Goal: Task Accomplishment & Management: Complete application form

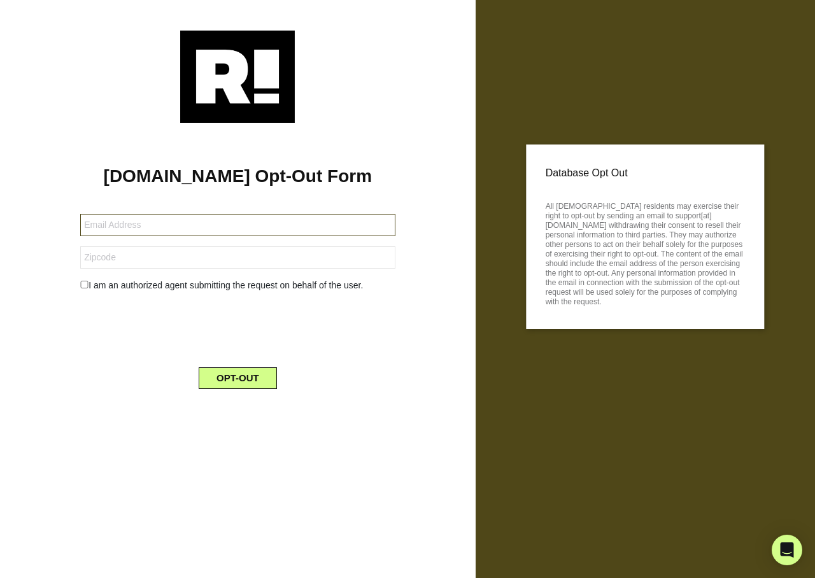
type input "don.reilly43@yahoo.com"
type input "95667"
type input "[EMAIL_ADDRESS][DOMAIN_NAME]"
type input "45040"
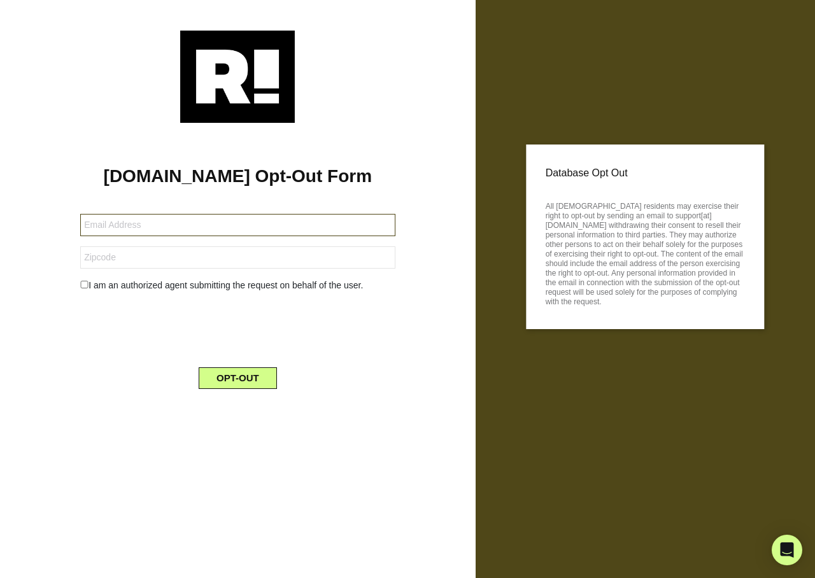
type input "[EMAIL_ADDRESS][DOMAIN_NAME]"
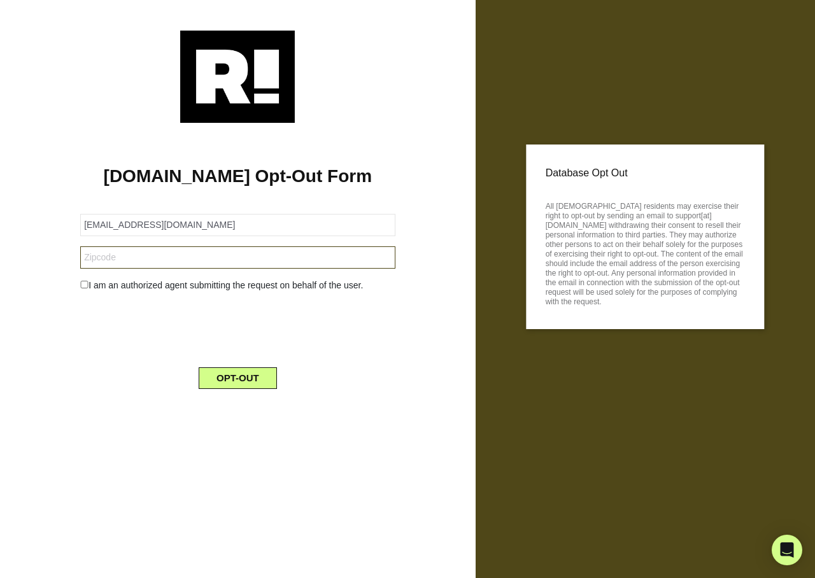
type input "47408"
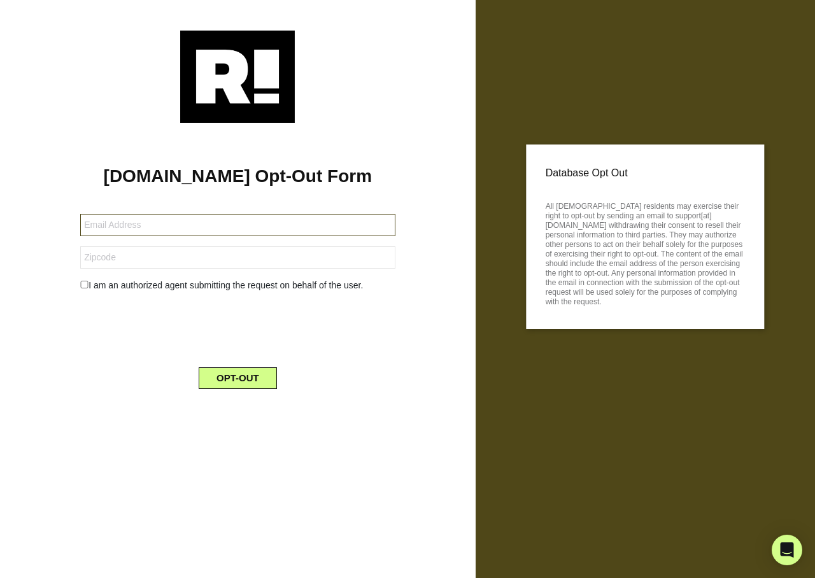
type input "[PERSON_NAME][EMAIL_ADDRESS][DOMAIN_NAME]"
type input "76667"
type input "[EMAIL_ADDRESS][DOMAIN_NAME]"
type input "49508"
type input "[EMAIL_ADDRESS][DOMAIN_NAME]"
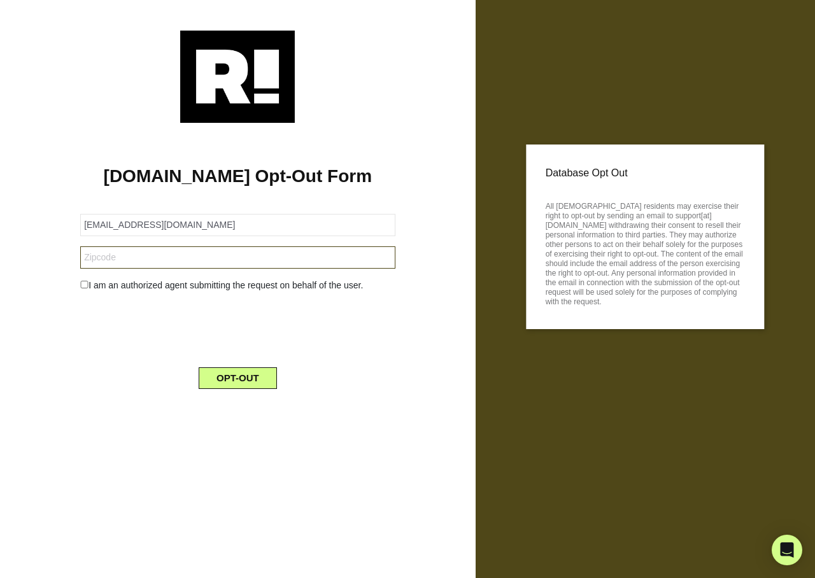
type input "02472"
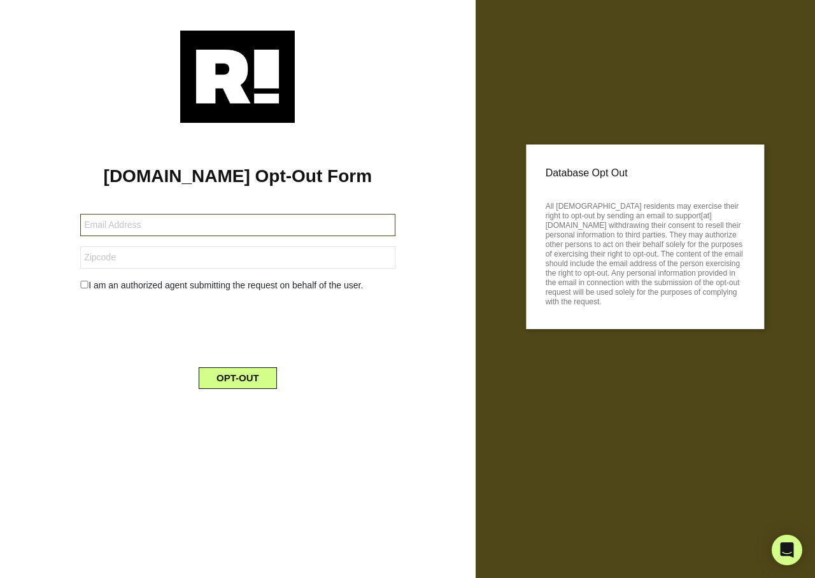
type input "carterlynn09@gmail.com"
type input "99901"
type input "[PERSON_NAME][EMAIL_ADDRESS][DOMAIN_NAME]"
type input "12846"
type input "[EMAIL_ADDRESS][DOMAIN_NAME]"
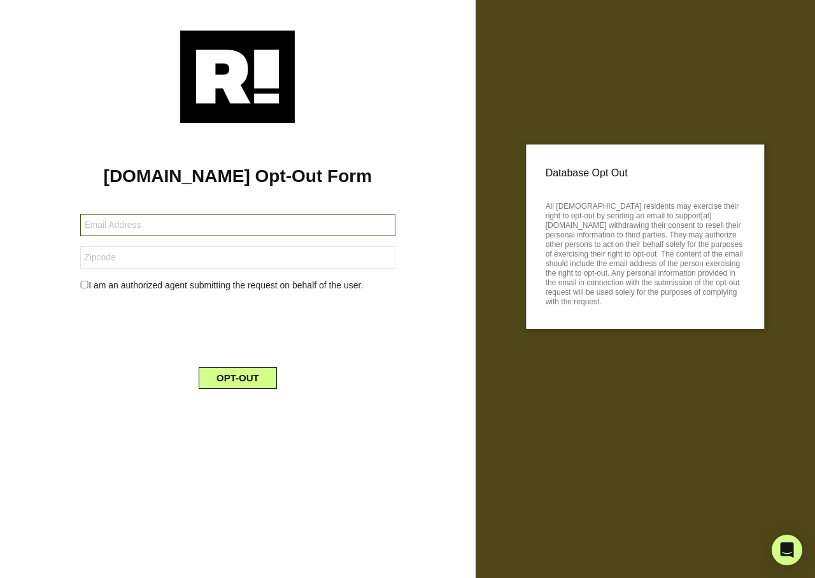
type input "98908"
type input "[EMAIL_ADDRESS][DOMAIN_NAME]"
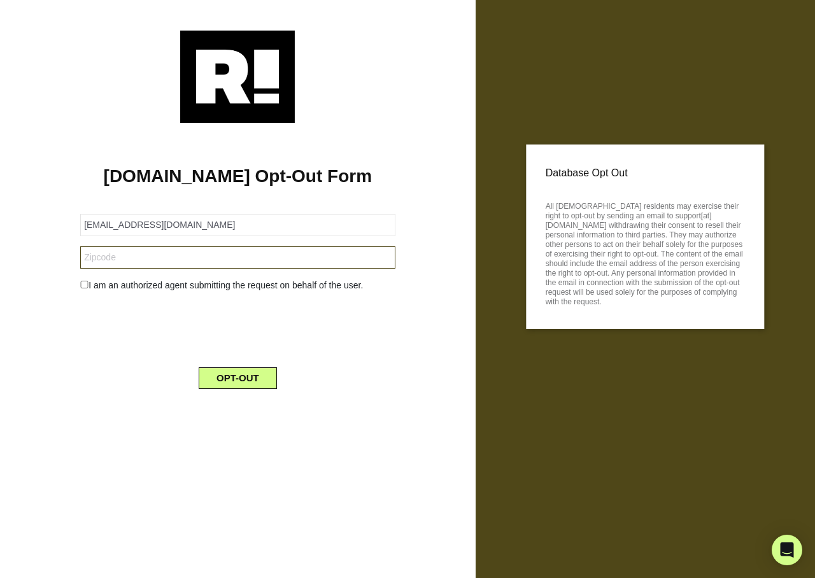
type input "98908"
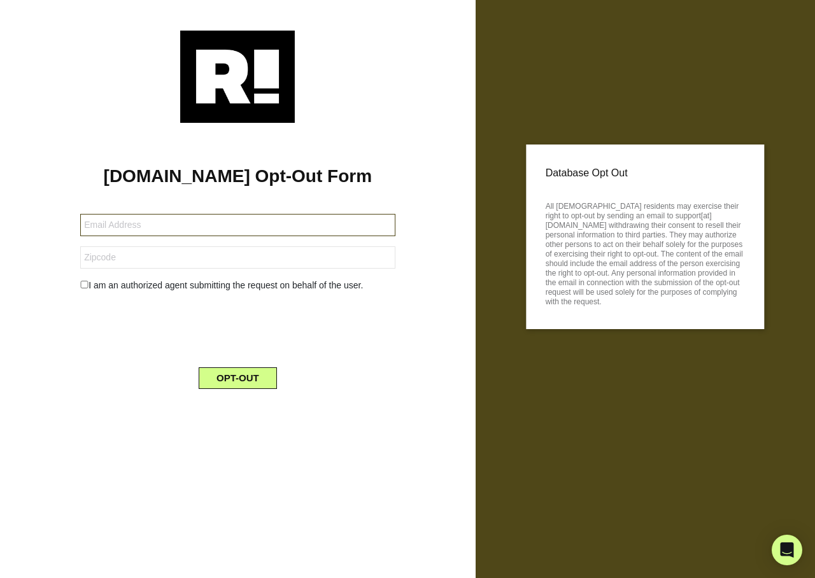
type input "[EMAIL_ADDRESS][DOMAIN_NAME]"
type input "78218"
type input "jiness78017@yahoo.com"
type input "78017"
type input "[PERSON_NAME][EMAIL_ADDRESS][DOMAIN_NAME]"
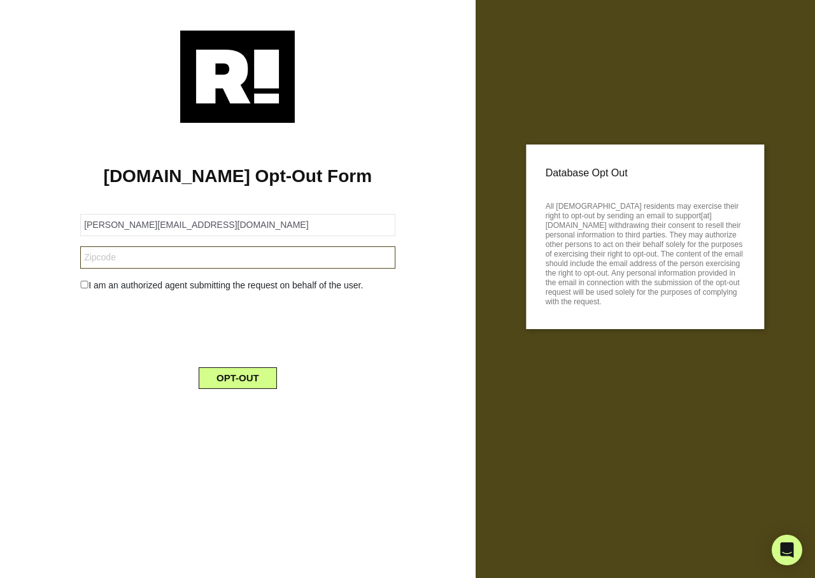
type input "28387"
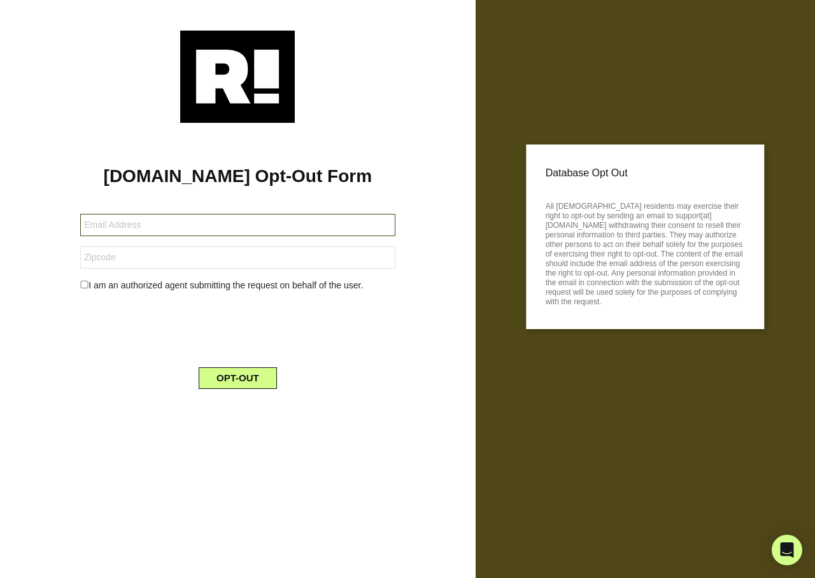
type input "[PERSON_NAME][EMAIL_ADDRESS][DOMAIN_NAME]"
type input "02000"
type input "[EMAIL_ADDRESS][DOMAIN_NAME]"
type input "99208"
type input "[EMAIL_ADDRESS][DOMAIN_NAME]"
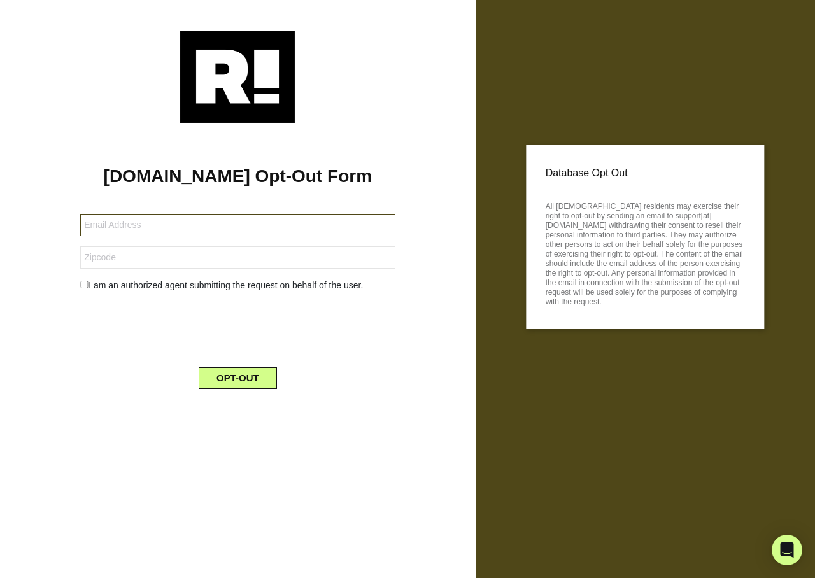
type input "anndyhovey1@mac.com"
type input "98349"
type input "sbcochran70@yahoo.com"
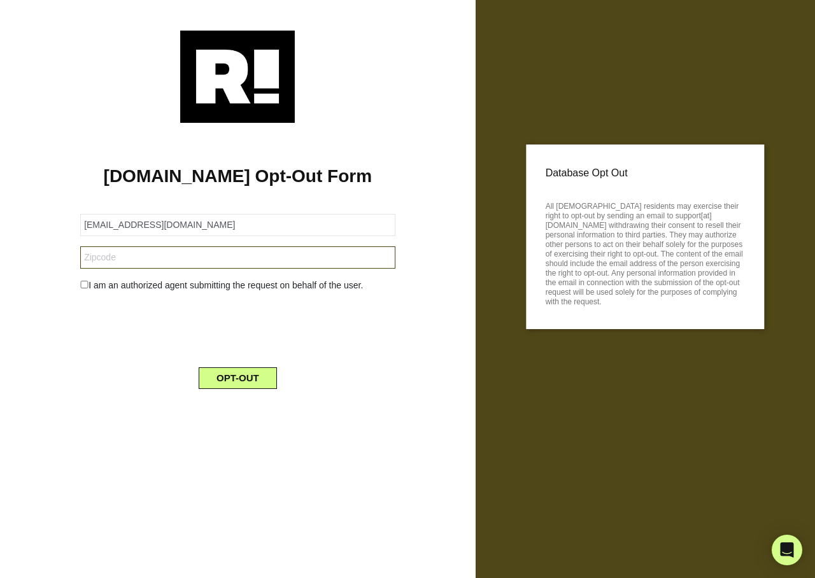
type input "30327"
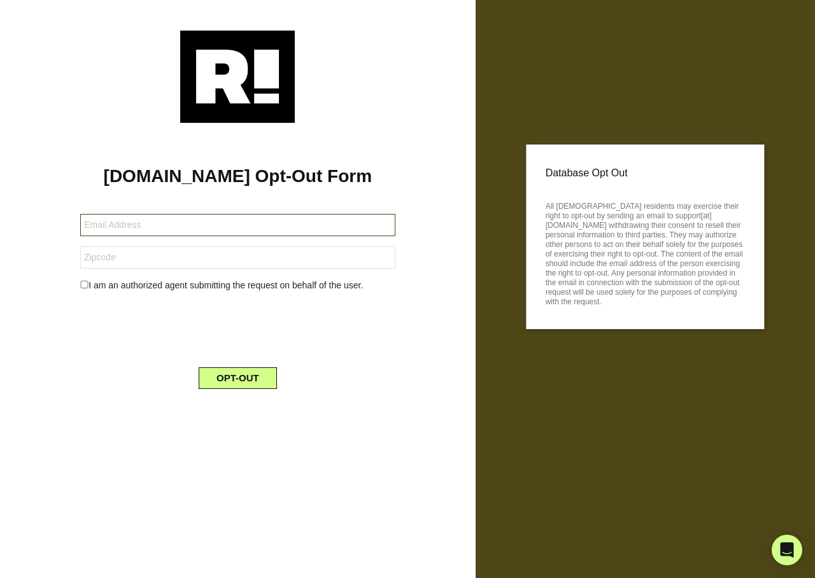
type input "[EMAIL_ADDRESS][DOMAIN_NAME]"
type input "83815"
type input "[EMAIL_ADDRESS][DOMAIN_NAME]"
type input "77015"
